Goal: Task Accomplishment & Management: Use online tool/utility

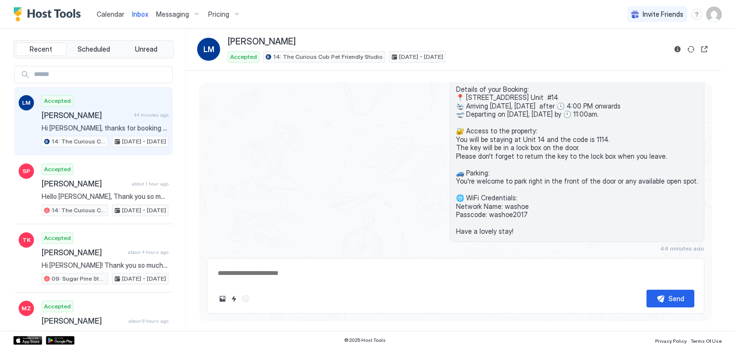
click at [107, 19] on div "Calendar" at bounding box center [110, 14] width 35 height 18
click at [113, 14] on span "Calendar" at bounding box center [111, 14] width 28 height 8
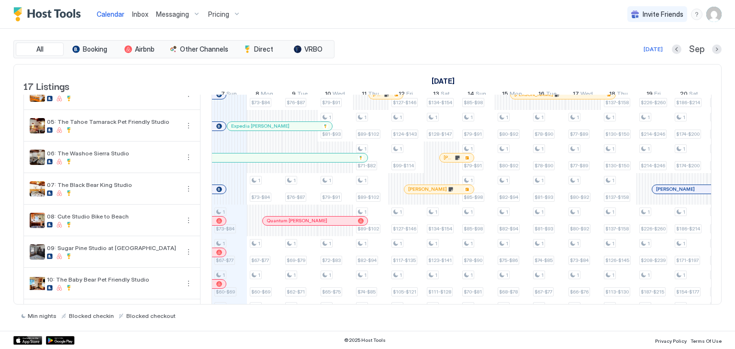
scroll to position [112, 0]
click at [267, 130] on link "Expedia STEPHANIE STOCK" at bounding box center [280, 126] width 106 height 10
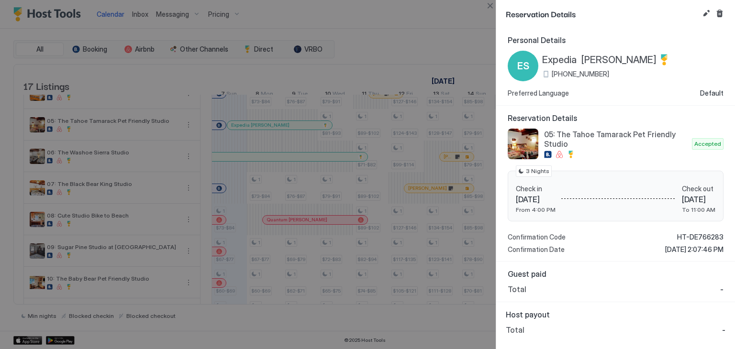
click at [262, 132] on div at bounding box center [367, 174] width 735 height 349
click at [486, 7] on button "Close" at bounding box center [489, 5] width 11 height 11
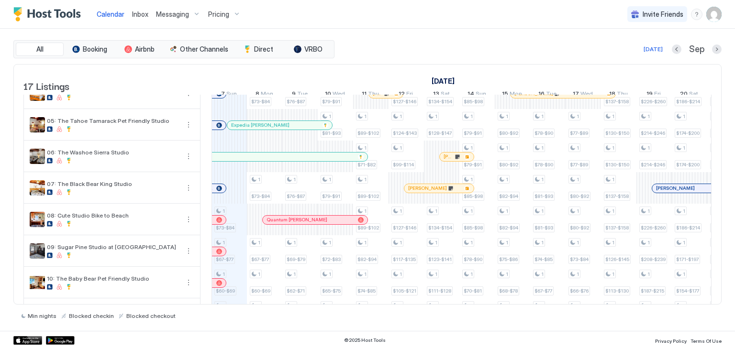
click at [140, 20] on div "Inbox" at bounding box center [140, 14] width 24 height 18
click at [281, 129] on div at bounding box center [282, 125] width 8 height 8
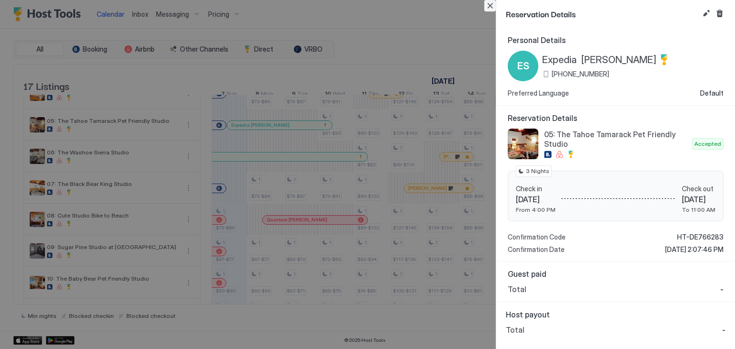
click at [488, 2] on button "Close" at bounding box center [489, 5] width 11 height 11
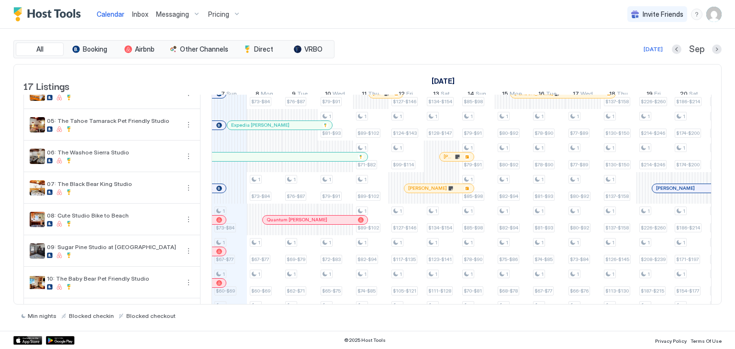
click at [142, 16] on span "Inbox" at bounding box center [140, 14] width 16 height 8
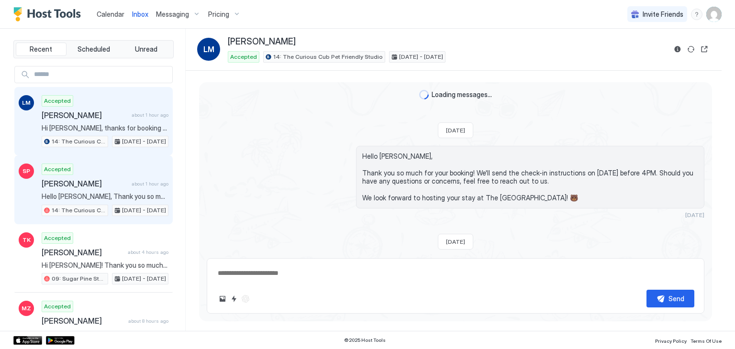
scroll to position [195, 0]
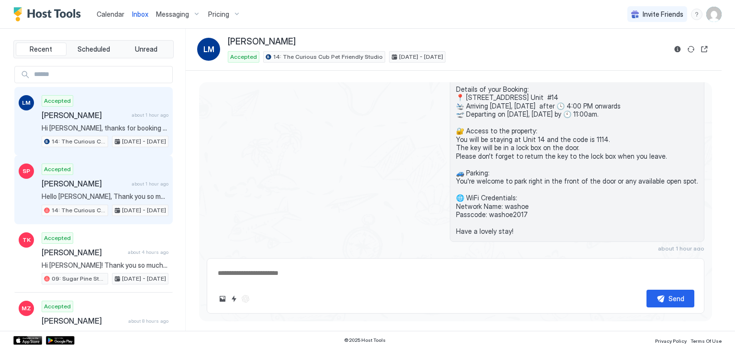
type textarea "*"
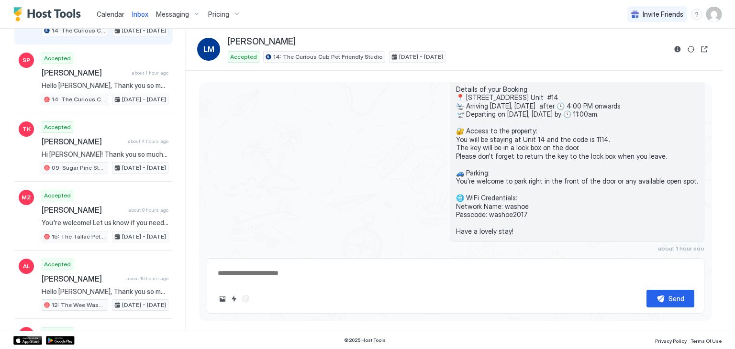
scroll to position [0, 0]
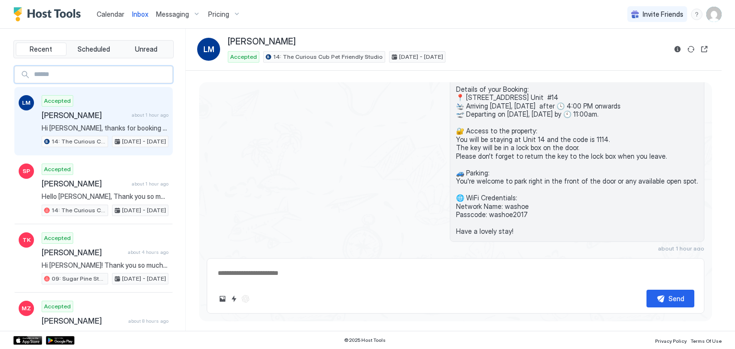
click at [112, 75] on input "Input Field" at bounding box center [101, 74] width 142 height 16
type input "*"
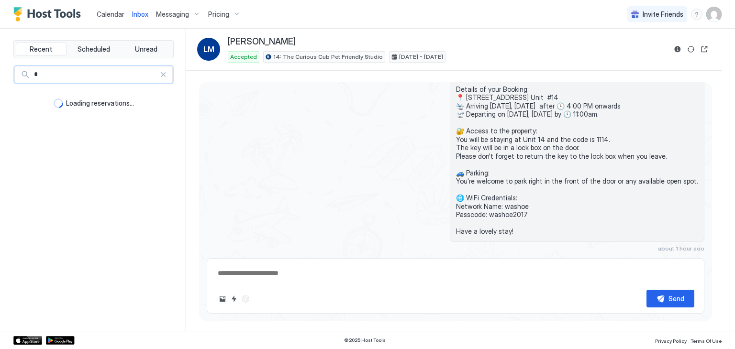
type textarea "*"
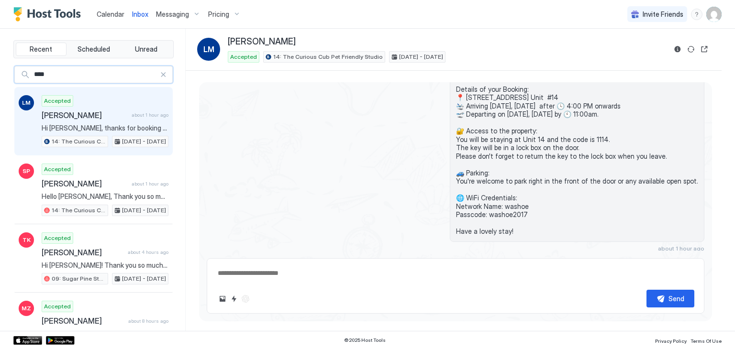
type input "*****"
type textarea "*"
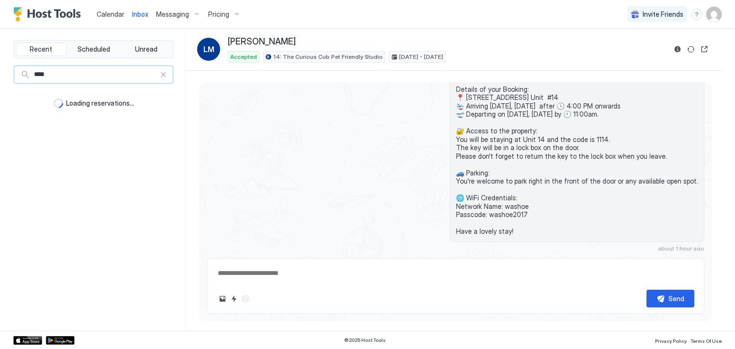
type input "***"
type textarea "*"
type input "**"
type textarea "*"
type input "*****"
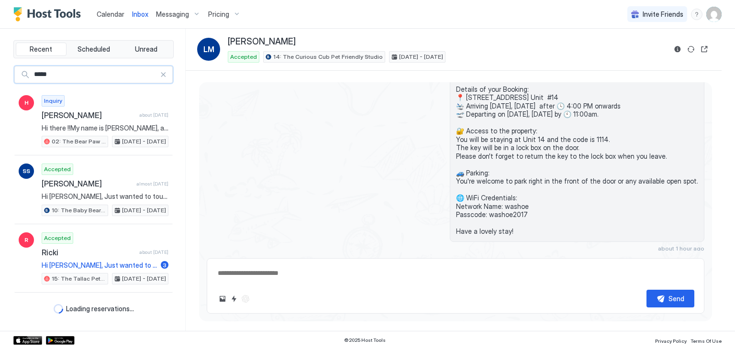
type textarea "*"
click at [109, 80] on input "*****" at bounding box center [95, 74] width 130 height 16
type input "*****"
click at [102, 48] on span "Scheduled" at bounding box center [93, 49] width 33 height 9
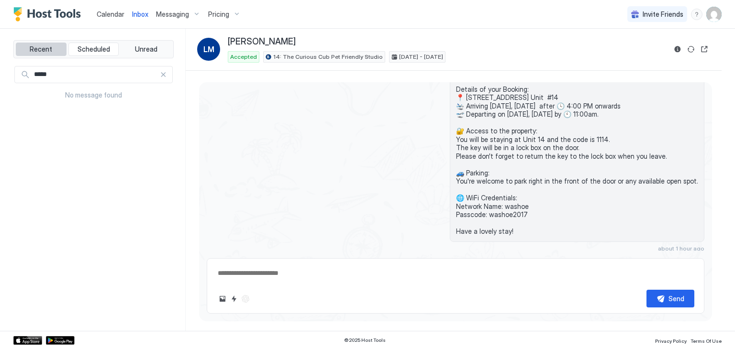
click at [42, 47] on span "Recent" at bounding box center [41, 49] width 22 height 9
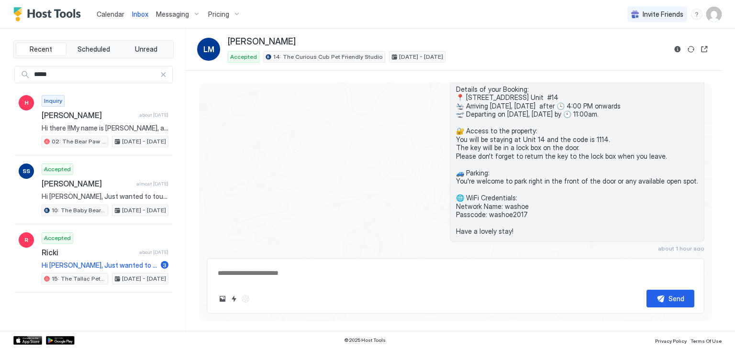
click at [161, 75] on div at bounding box center [163, 74] width 7 height 7
type textarea "*"
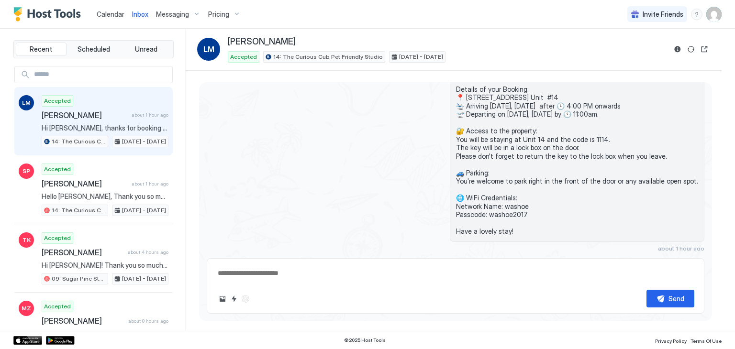
click at [104, 12] on span "Calendar" at bounding box center [111, 14] width 28 height 8
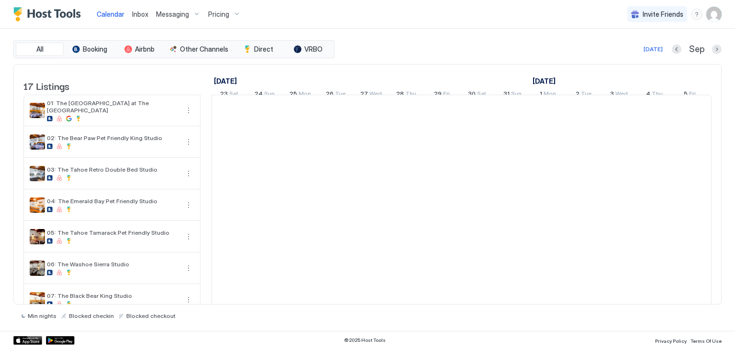
scroll to position [0, 531]
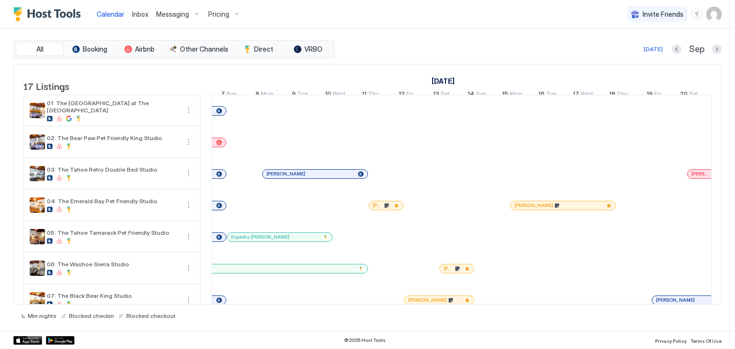
click at [142, 20] on div "Inbox" at bounding box center [140, 14] width 24 height 18
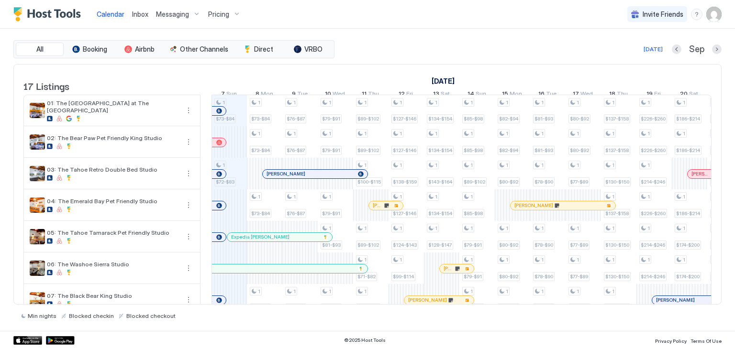
click at [270, 233] on div "Expedia STEPHANIE STOCK" at bounding box center [264, 228] width 106 height 11
click at [272, 241] on div at bounding box center [272, 237] width 8 height 8
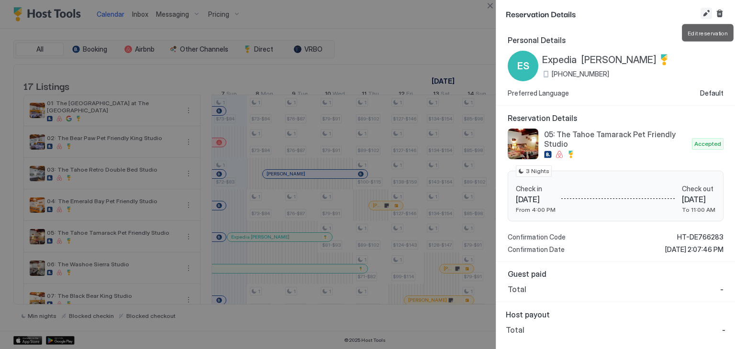
click at [704, 8] on button "Edit reservation" at bounding box center [705, 13] width 11 height 11
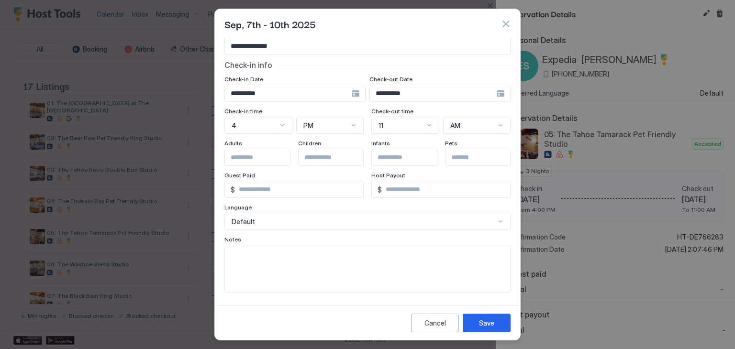
scroll to position [0, 0]
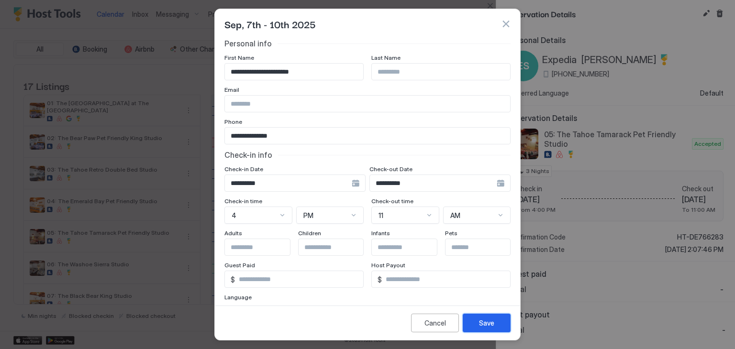
click at [486, 327] on div "Save" at bounding box center [486, 323] width 15 height 10
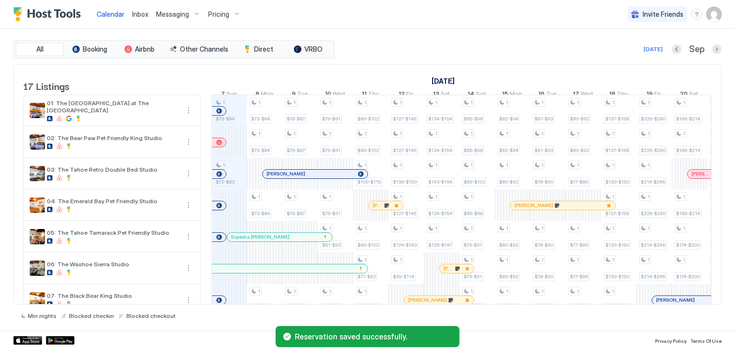
click at [282, 241] on div at bounding box center [282, 237] width 8 height 8
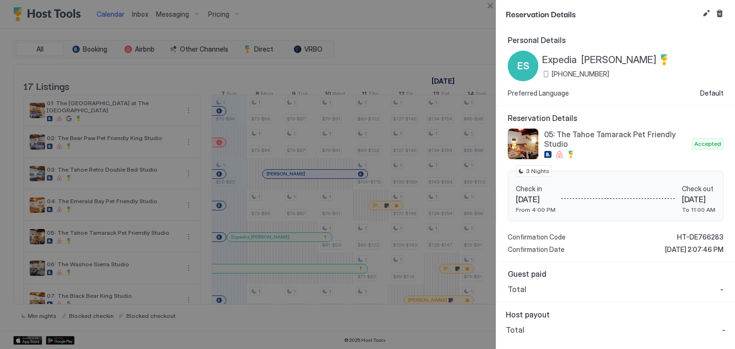
click at [146, 25] on div at bounding box center [367, 174] width 735 height 349
click at [487, 8] on button "Close" at bounding box center [489, 5] width 11 height 11
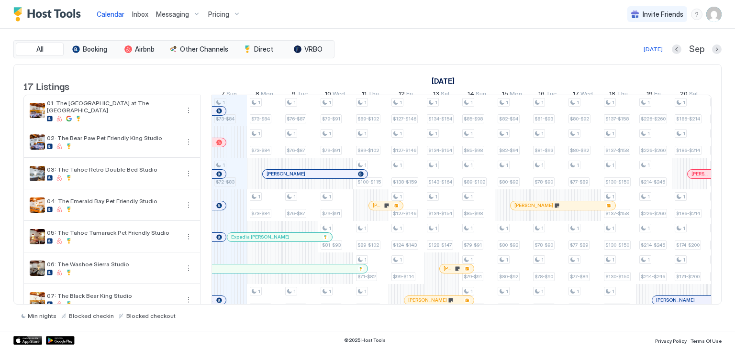
click at [138, 21] on div "Inbox" at bounding box center [140, 14] width 24 height 18
click at [249, 47] on div "tab-group" at bounding box center [247, 49] width 8 height 8
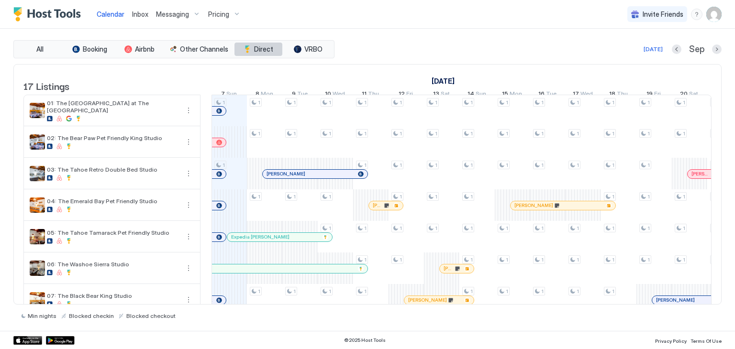
click at [251, 48] on button "Direct" at bounding box center [258, 49] width 48 height 13
click at [136, 13] on span "Inbox" at bounding box center [140, 14] width 16 height 8
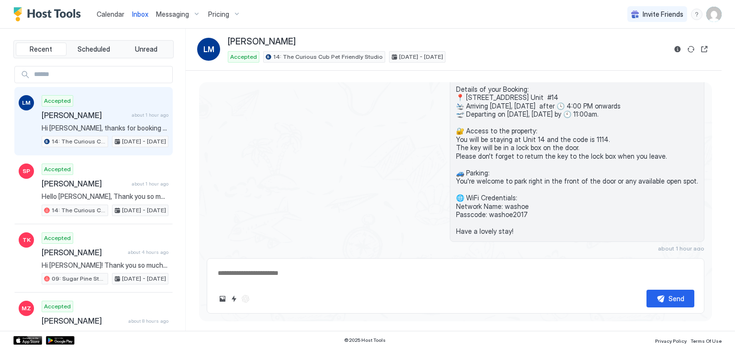
click at [178, 17] on span "Messaging" at bounding box center [172, 14] width 33 height 9
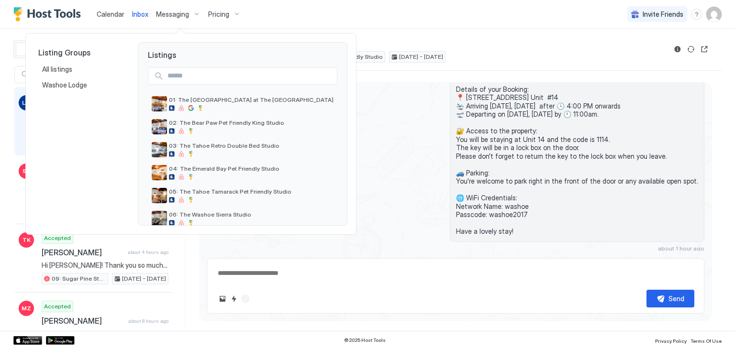
click at [123, 14] on div at bounding box center [367, 174] width 735 height 349
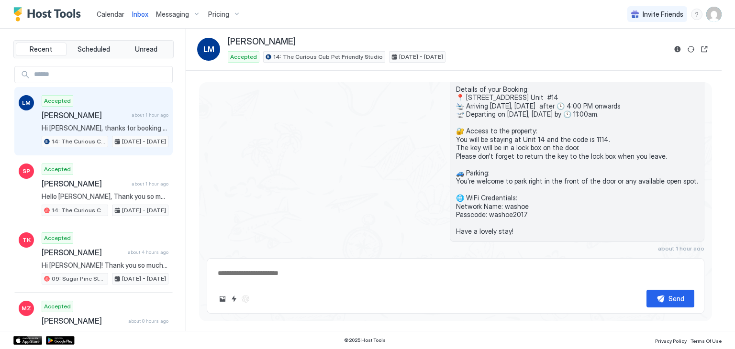
click at [120, 14] on span "Calendar" at bounding box center [111, 14] width 28 height 8
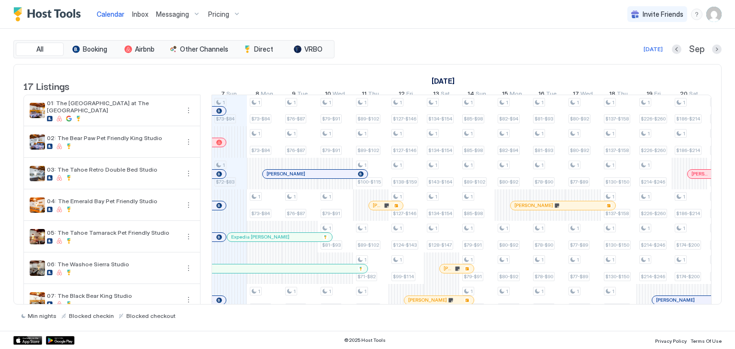
scroll to position [0, 437]
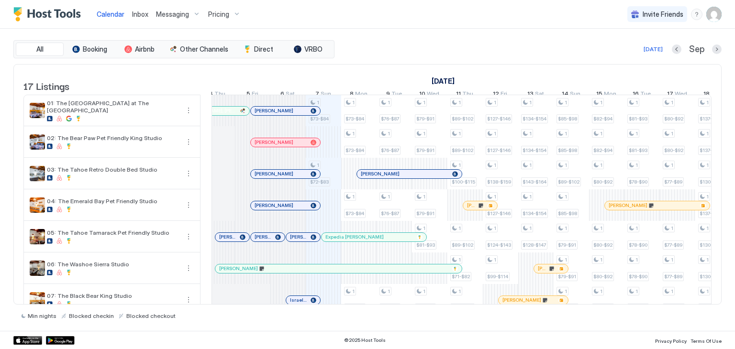
click at [138, 20] on div "Inbox" at bounding box center [140, 14] width 24 height 18
click at [138, 19] on div "Inbox" at bounding box center [140, 14] width 24 height 18
click at [138, 16] on span "Inbox" at bounding box center [140, 14] width 16 height 8
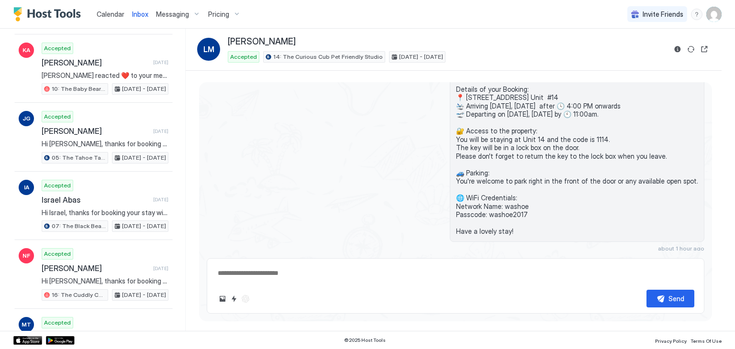
scroll to position [602, 0]
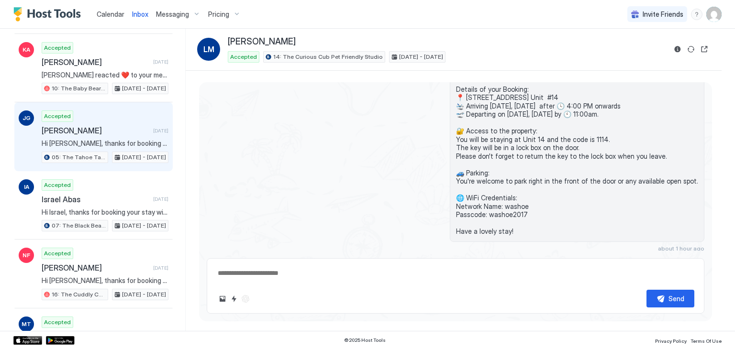
click at [117, 139] on span "Hi [PERSON_NAME], thanks for booking your stay with us! Details of your Booking…" at bounding box center [105, 143] width 127 height 9
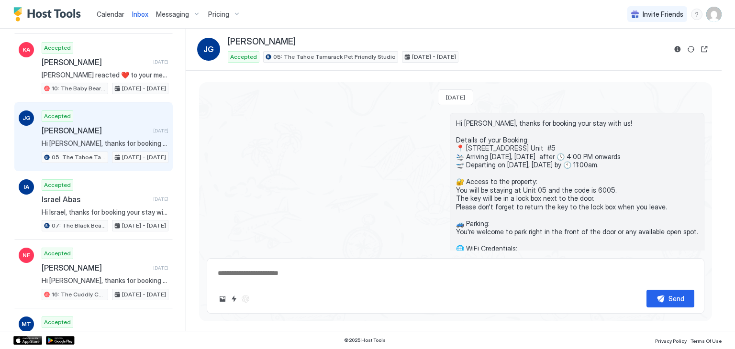
scroll to position [195, 0]
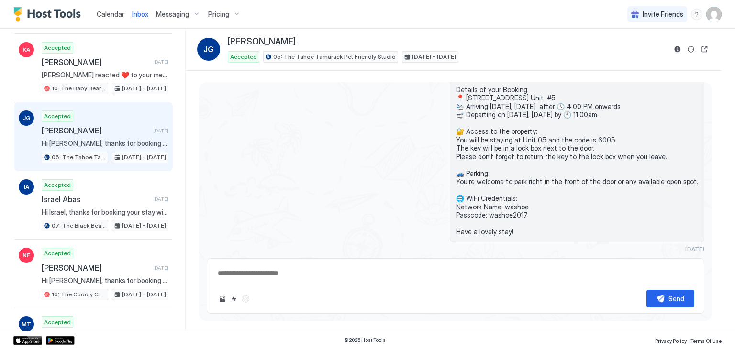
click at [118, 13] on span "Calendar" at bounding box center [111, 14] width 28 height 8
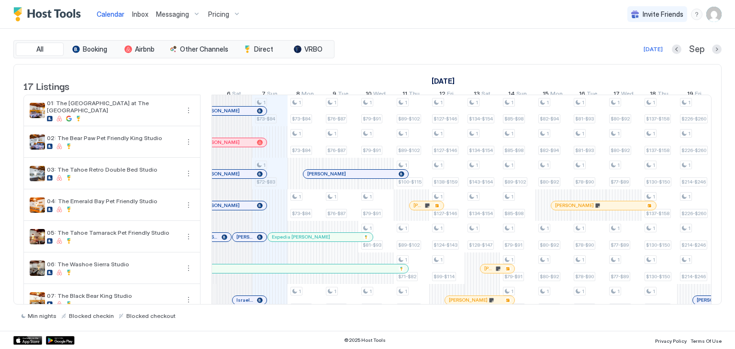
click at [134, 16] on span "Inbox" at bounding box center [140, 14] width 16 height 8
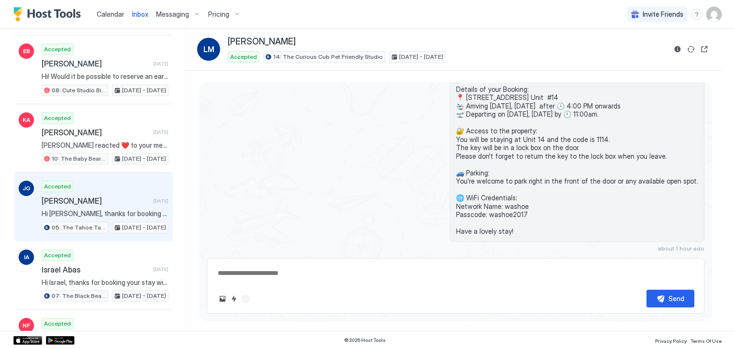
click at [134, 189] on div "Accepted Jacqueline GUEL SALDIVAR 1 day ago Hi Jacqueline, thanks for booking y…" at bounding box center [105, 207] width 127 height 53
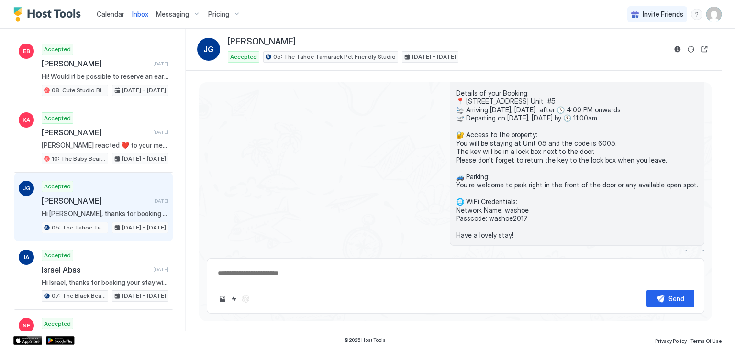
click at [133, 196] on span "[PERSON_NAME]" at bounding box center [96, 201] width 108 height 10
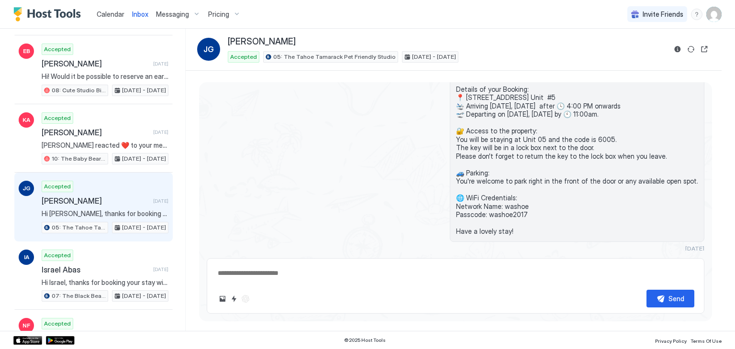
drag, startPoint x: 463, startPoint y: 144, endPoint x: 534, endPoint y: 236, distance: 116.0
click at [534, 236] on div "Hi [PERSON_NAME], thanks for booking your stay with us! Details of your Booking…" at bounding box center [577, 152] width 254 height 180
copy span "Hi Jacqueline, thanks for booking your stay with us! Details of your Booking: 📍…"
click at [109, 11] on span "Calendar" at bounding box center [111, 14] width 28 height 8
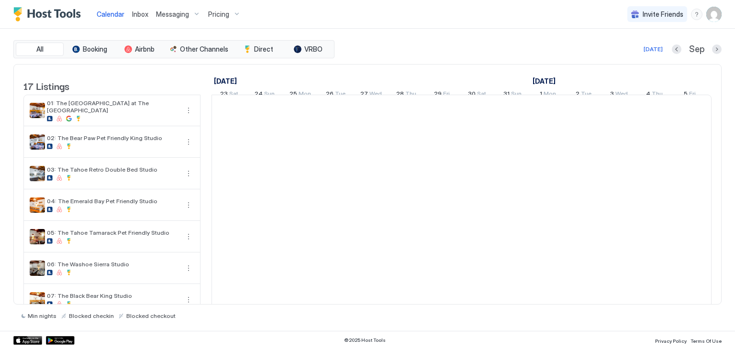
scroll to position [0, 531]
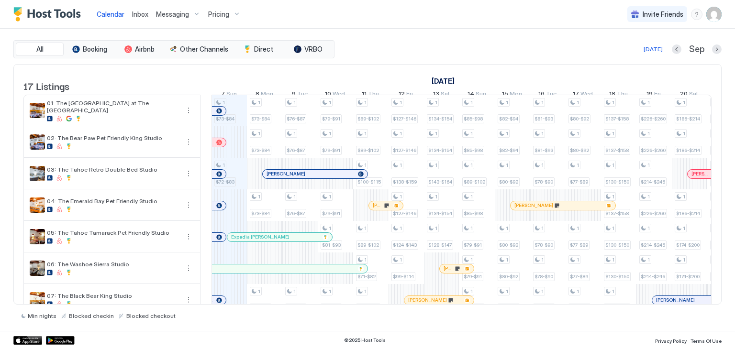
click at [140, 11] on span "Inbox" at bounding box center [140, 14] width 16 height 8
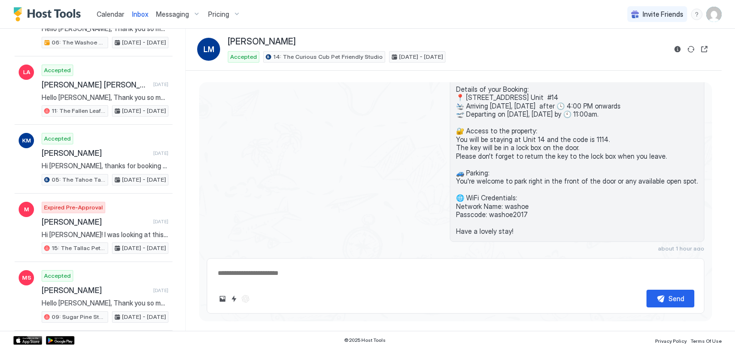
scroll to position [1136, 0]
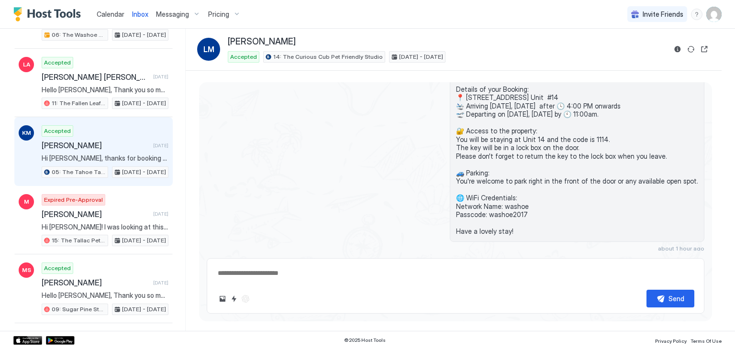
click at [109, 127] on div "Accepted Kate McGlothen 2 days ago Hi Kate, thanks for booking your stay with u…" at bounding box center [105, 151] width 127 height 53
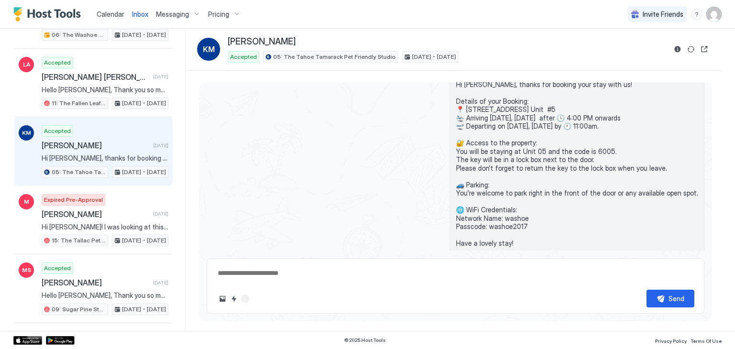
scroll to position [71, 0]
type textarea "*"
click at [109, 16] on span "Calendar" at bounding box center [111, 14] width 28 height 8
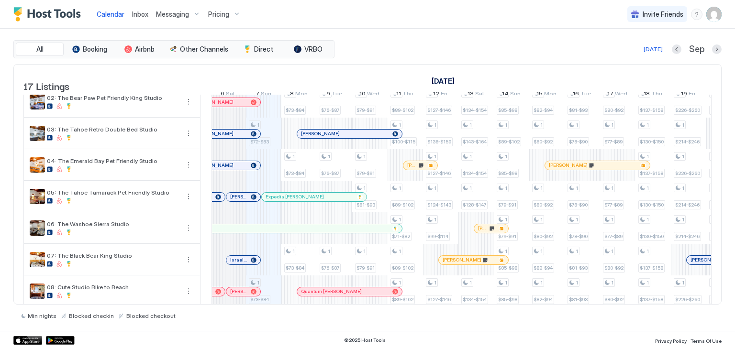
scroll to position [0, 536]
